Goal: Transaction & Acquisition: Purchase product/service

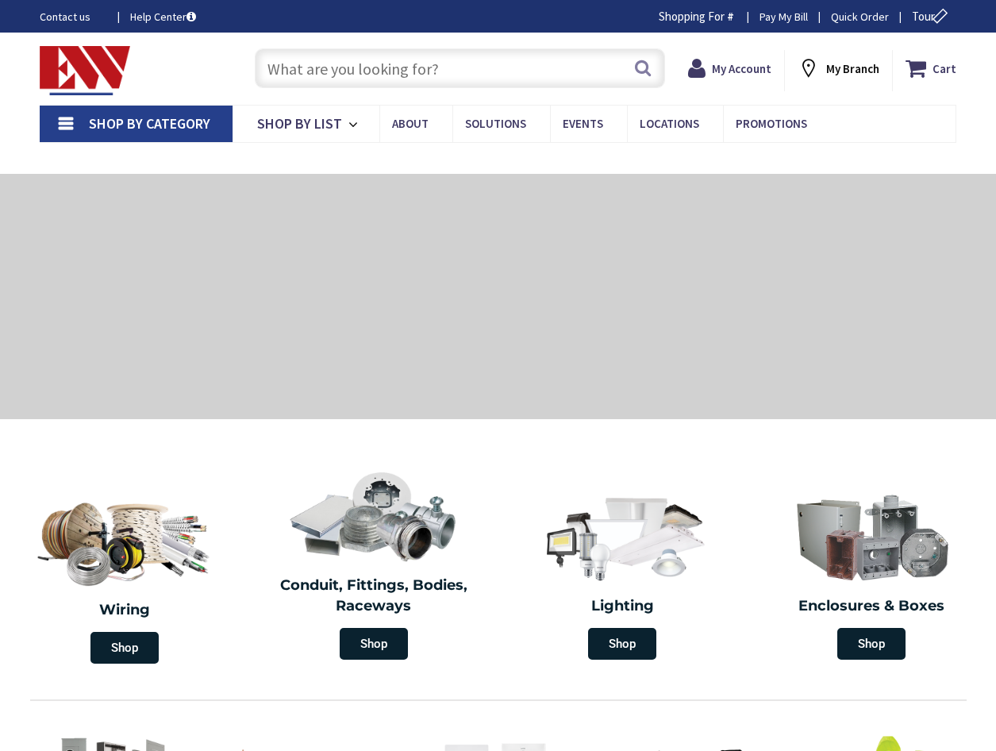
type input "CT-[GEOGRAPHIC_DATA], [GEOGRAPHIC_DATA]"
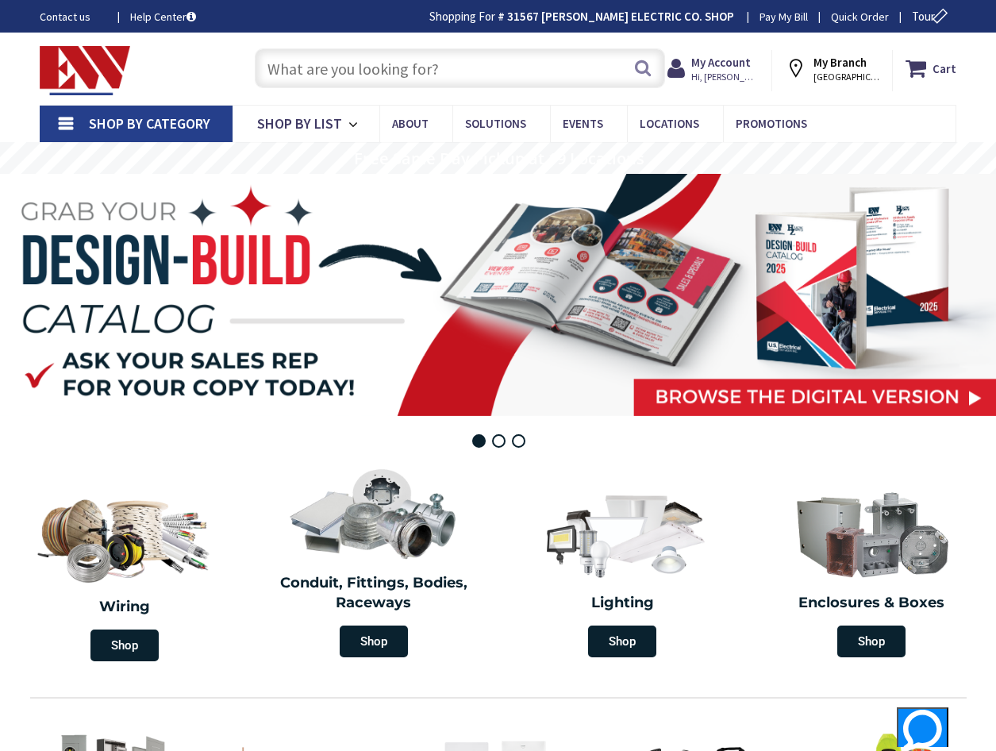
click at [415, 57] on input "text" at bounding box center [460, 68] width 410 height 40
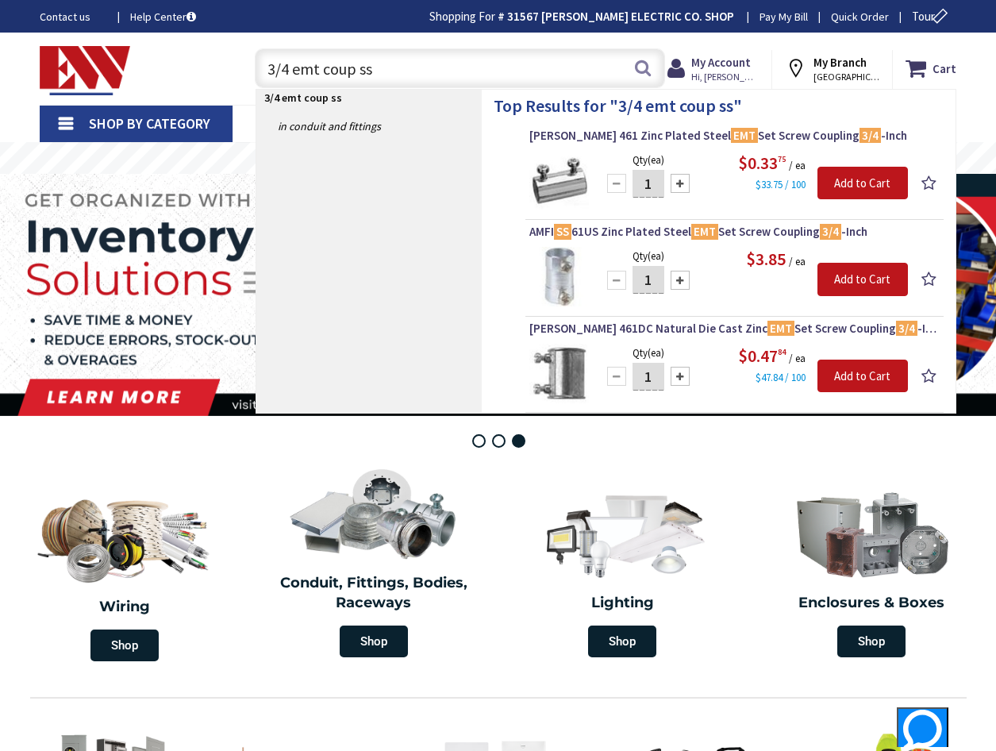
click at [403, 79] on input "3/4 emt coup ss" at bounding box center [460, 68] width 410 height 40
type input "3"
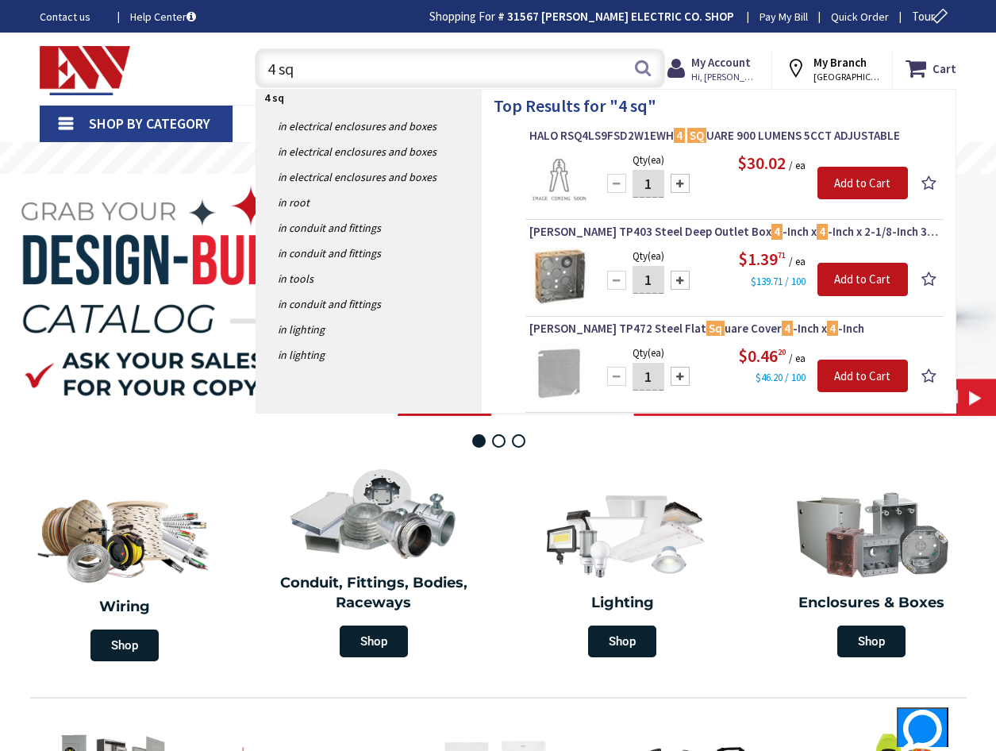
click at [401, 76] on input "4 sq" at bounding box center [460, 68] width 410 height 40
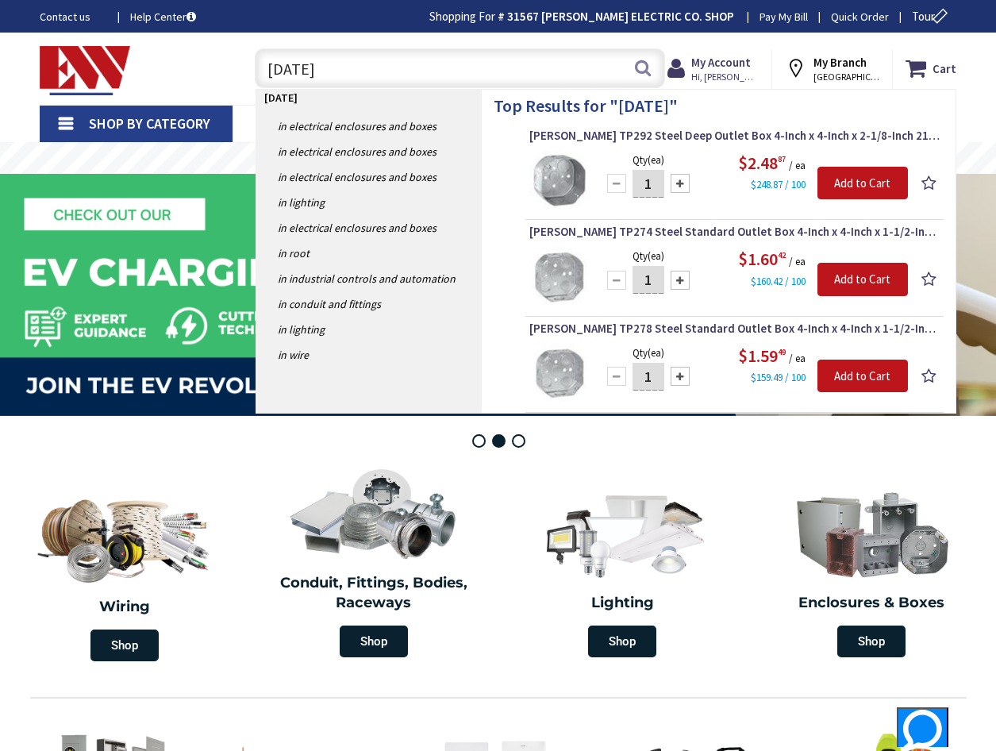
click at [330, 66] on input "[DATE]" at bounding box center [460, 68] width 410 height 40
type input "4"
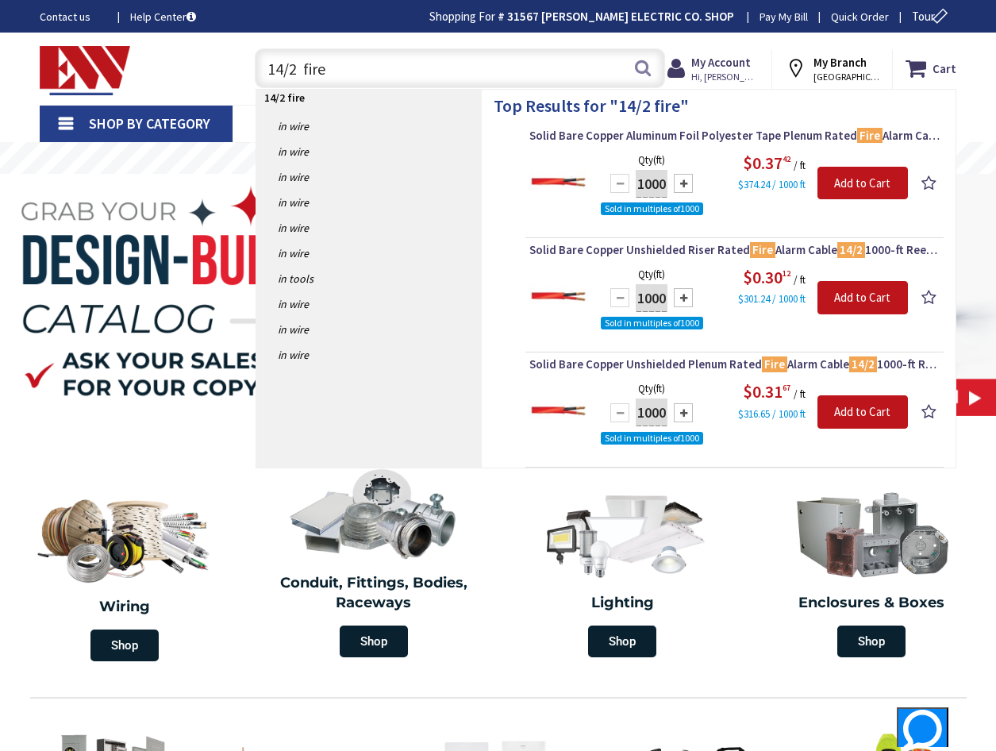
click at [282, 67] on input "14/2 fire" at bounding box center [460, 68] width 410 height 40
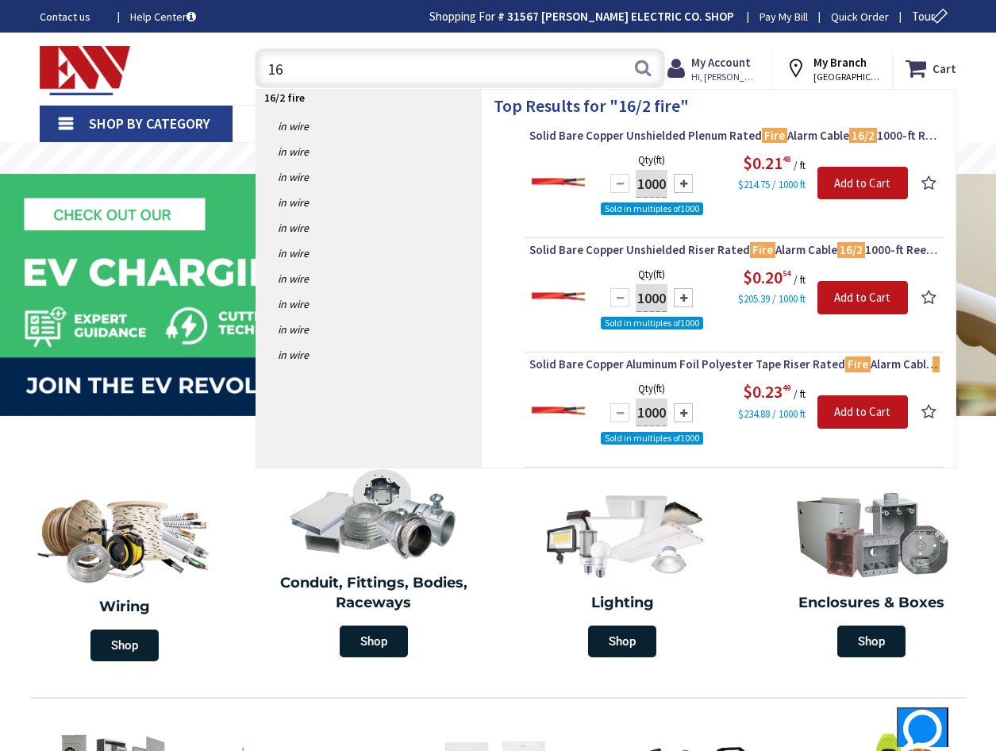
type input "1"
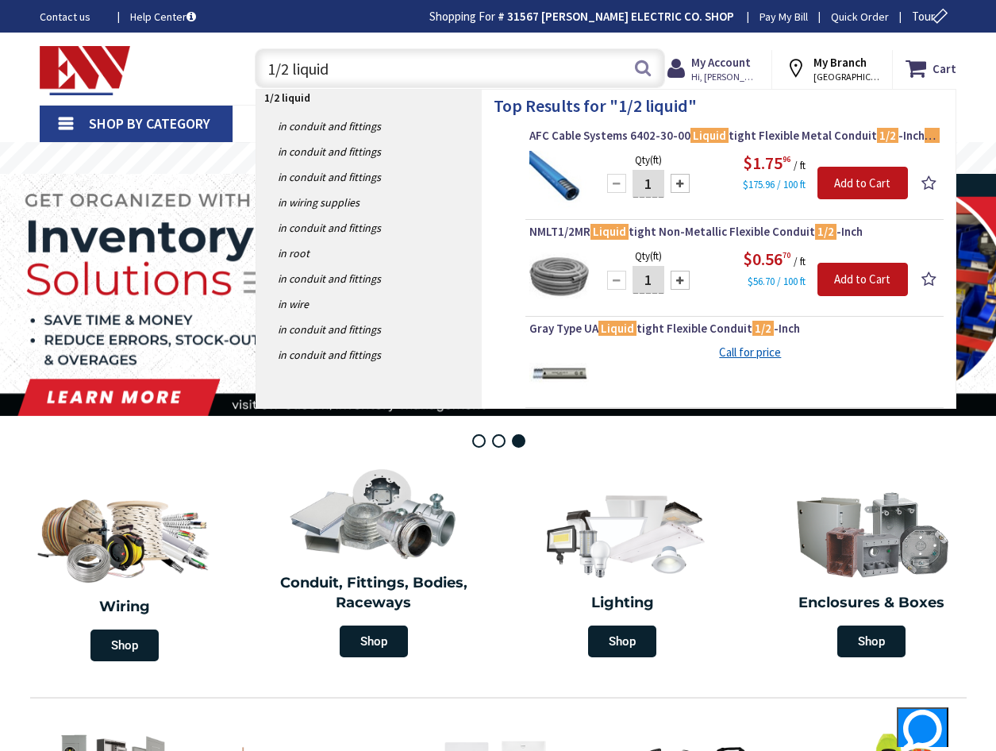
click at [432, 60] on input "1/2 liquid" at bounding box center [460, 68] width 410 height 40
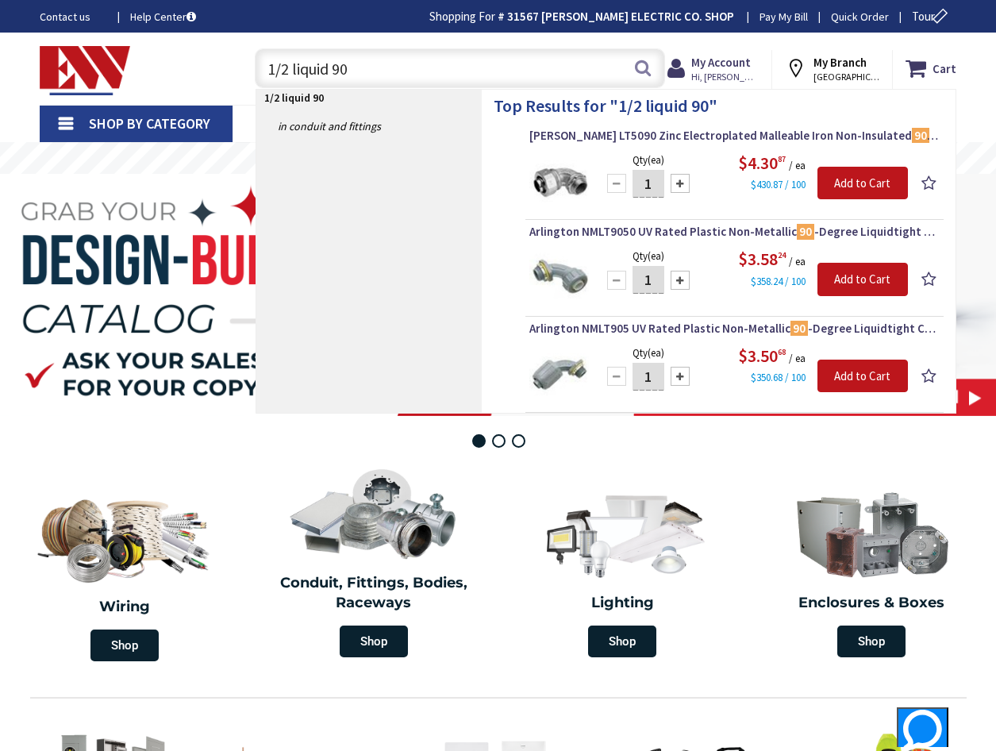
click at [384, 60] on input "1/2 liquid 90" at bounding box center [460, 68] width 410 height 40
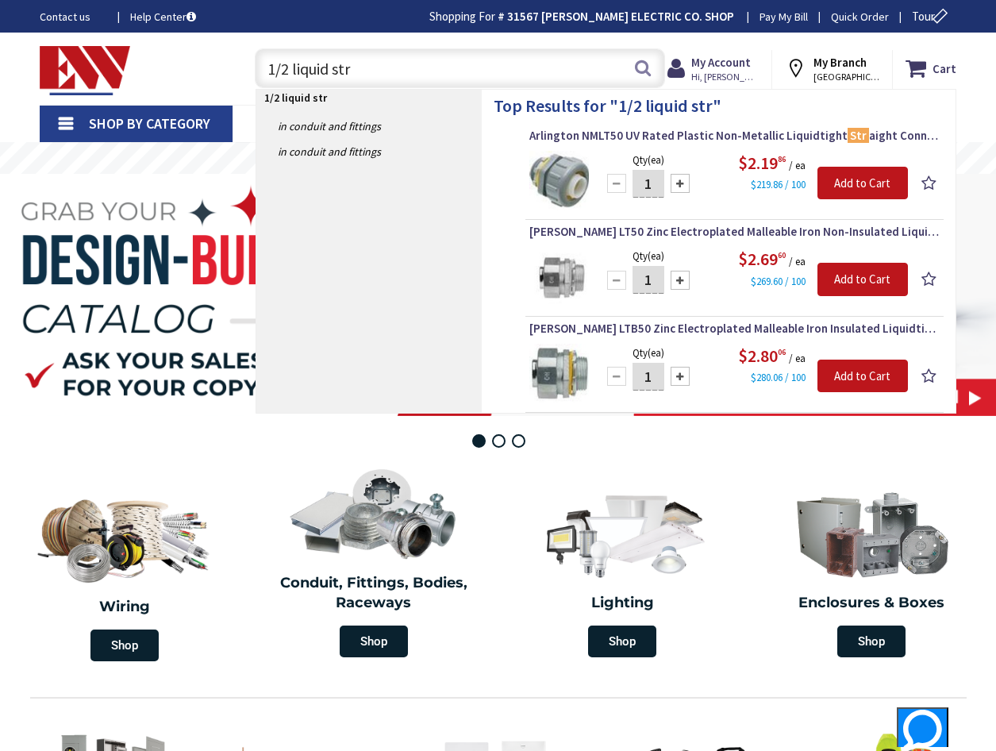
click at [425, 77] on input "1/2 liquid str" at bounding box center [460, 68] width 410 height 40
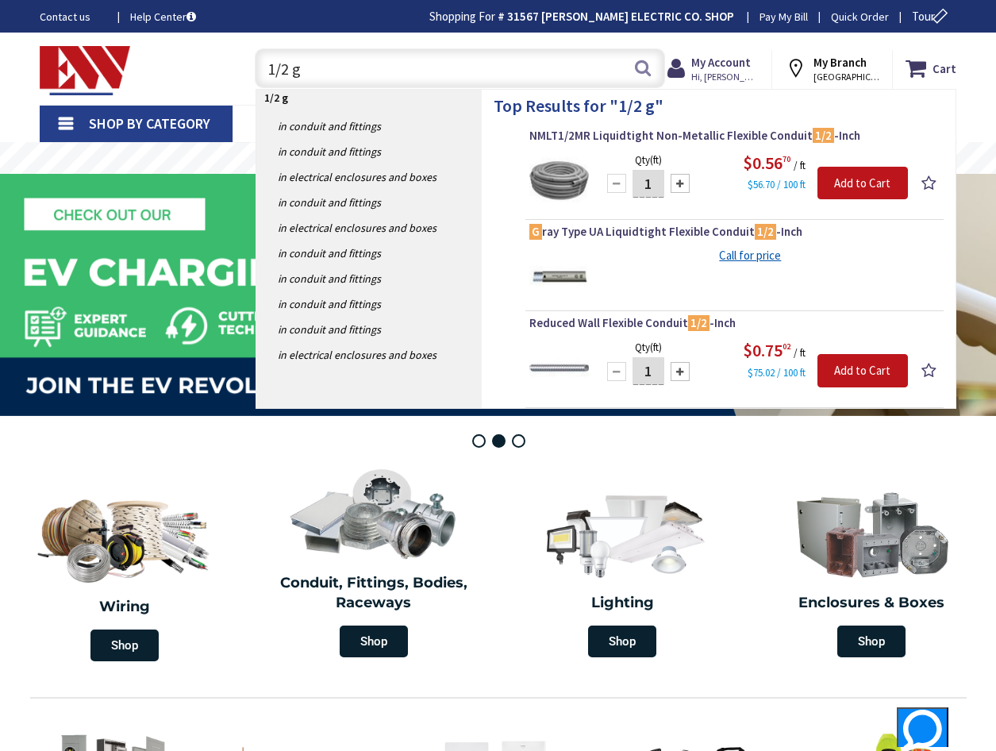
click at [340, 75] on input "1/2 g" at bounding box center [460, 68] width 410 height 40
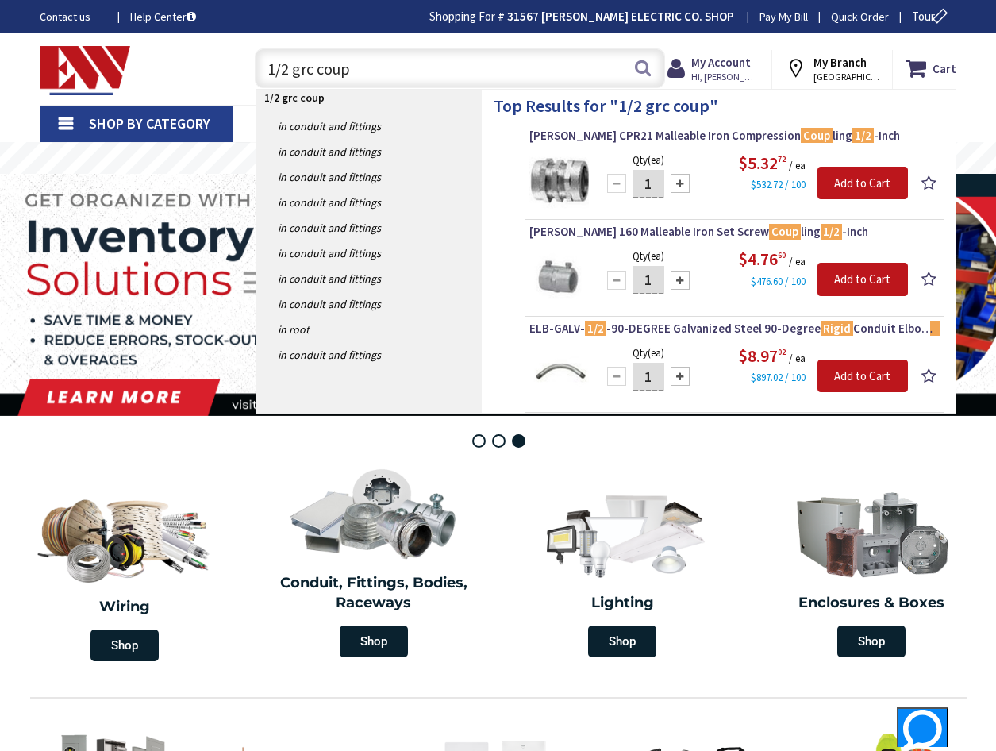
type input "1/2 grc coup"
click at [314, 75] on input "1/2 grc coup" at bounding box center [460, 68] width 410 height 40
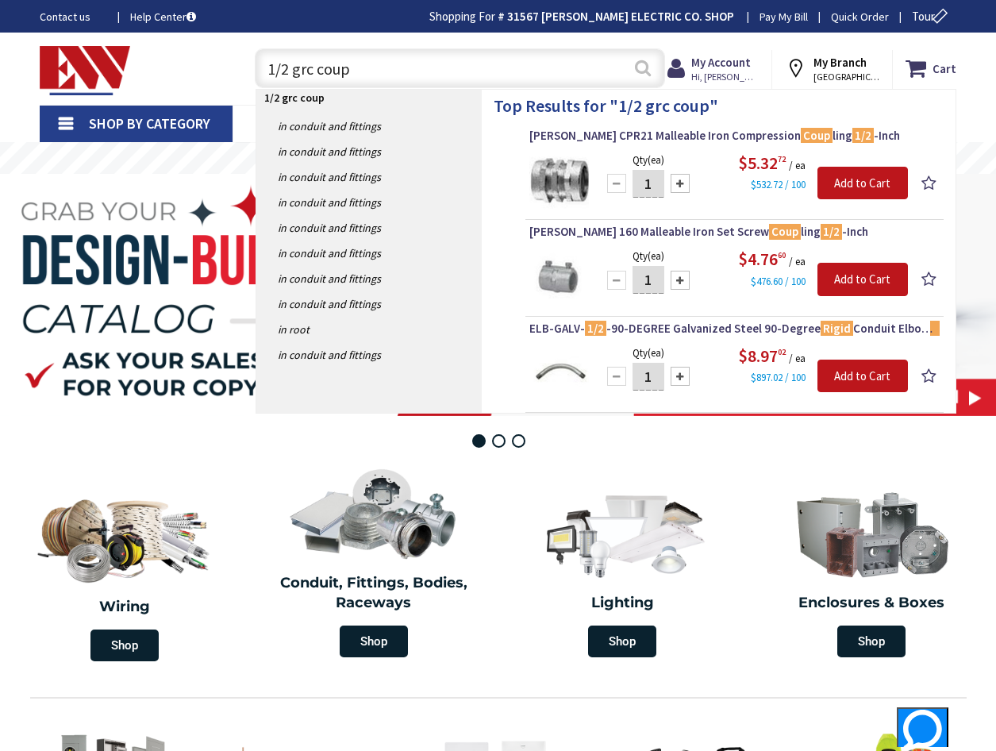
click at [640, 71] on button "Search" at bounding box center [643, 68] width 21 height 36
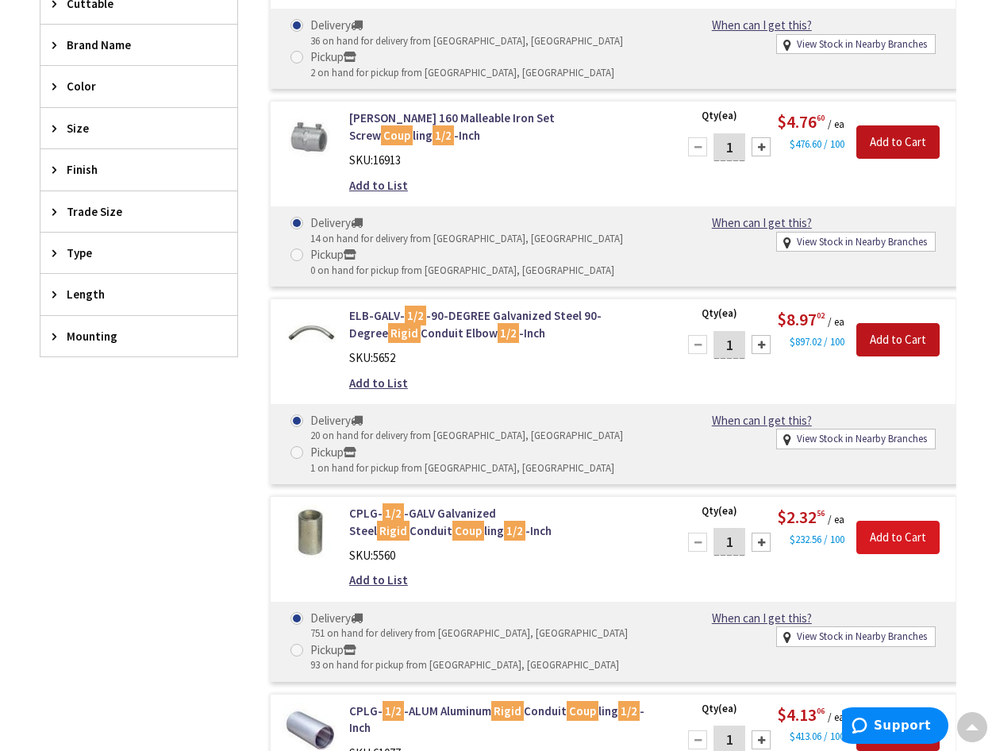
scroll to position [637, 0]
